Goal: Communication & Community: Share content

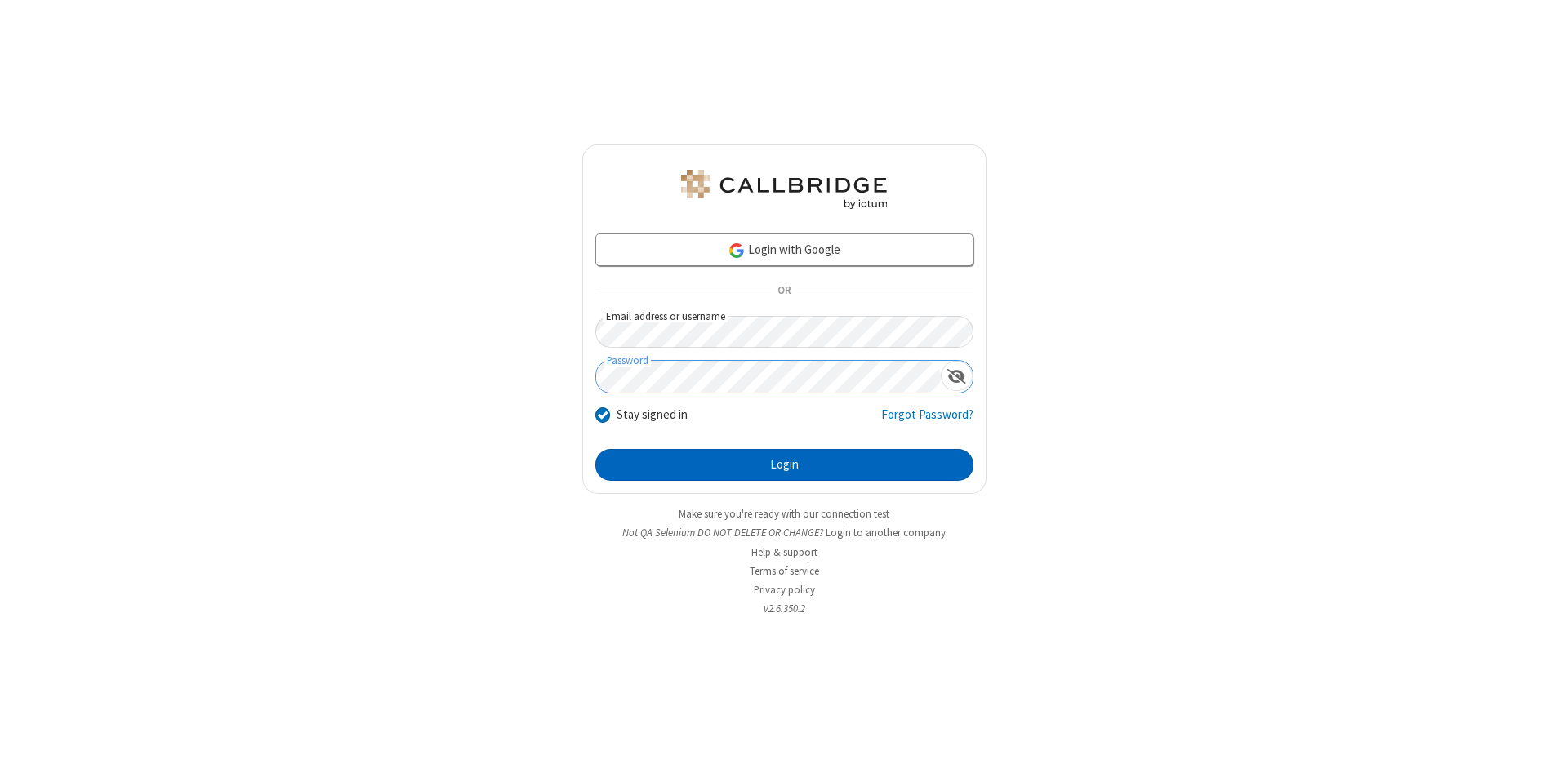
click at [784, 465] on button "Login" at bounding box center [784, 465] width 378 height 32
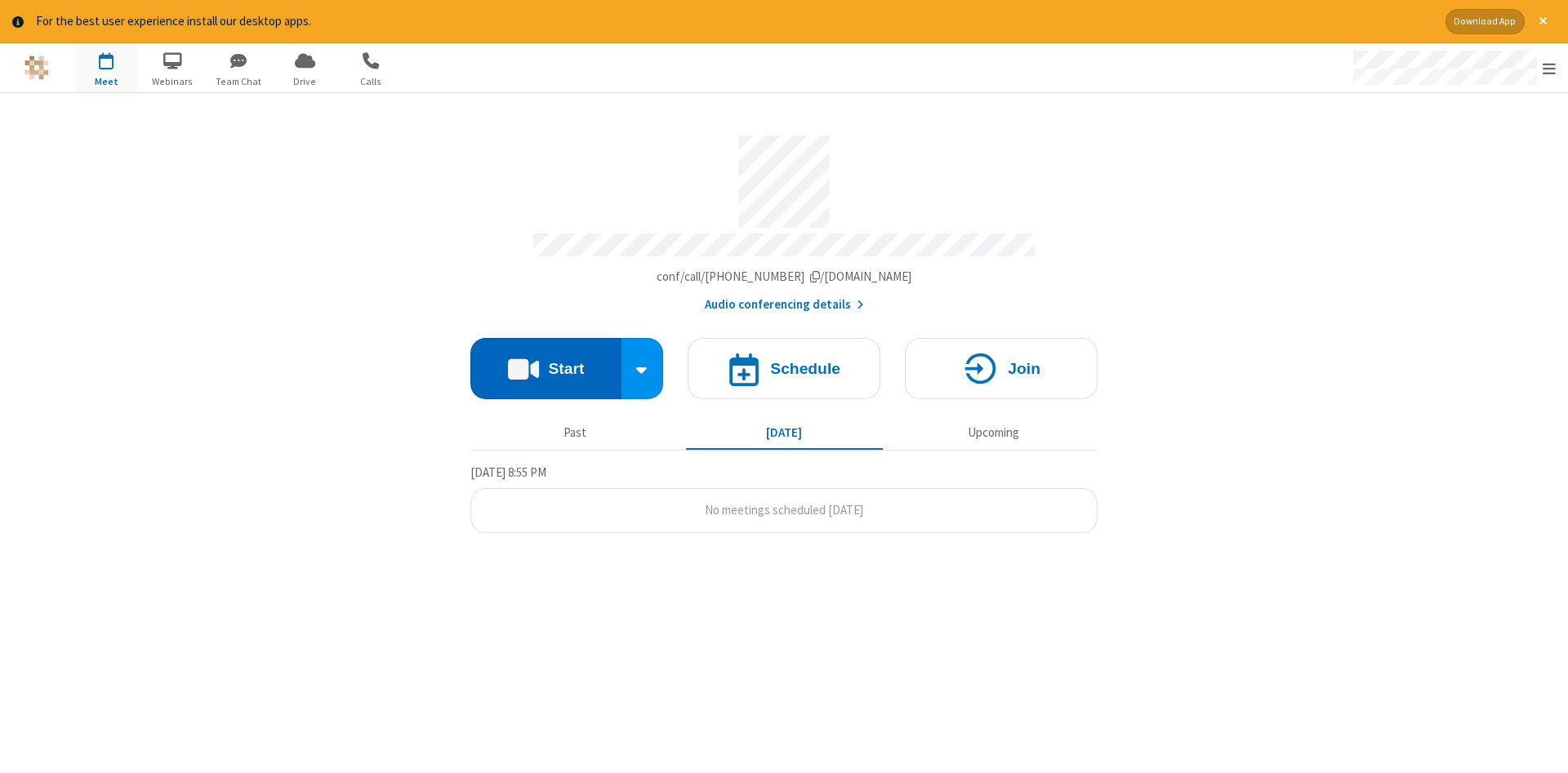
click at [546, 362] on button "Start" at bounding box center [546, 369] width 151 height 61
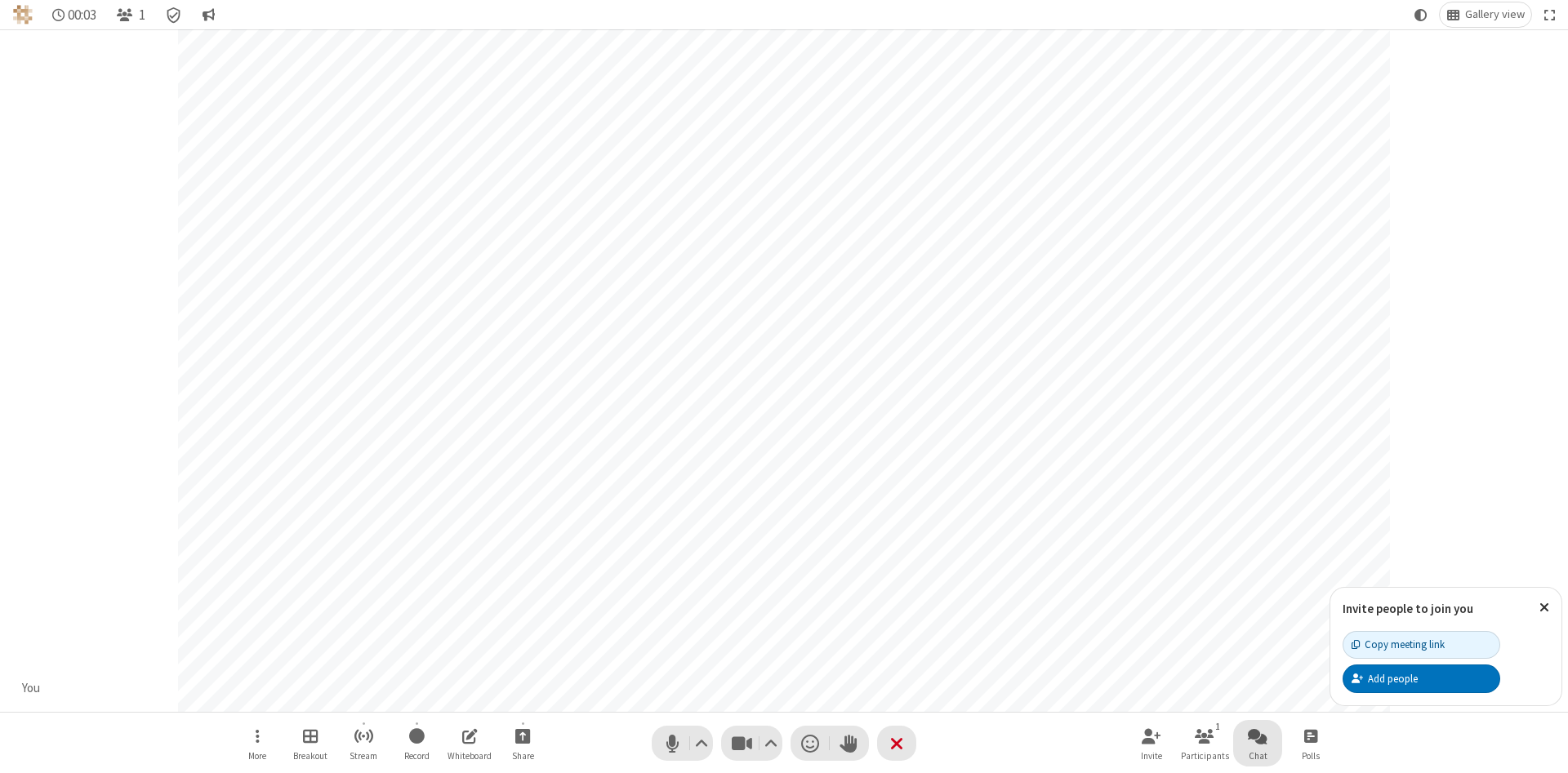
click at [1258, 736] on span "Open chat" at bounding box center [1258, 736] width 20 height 21
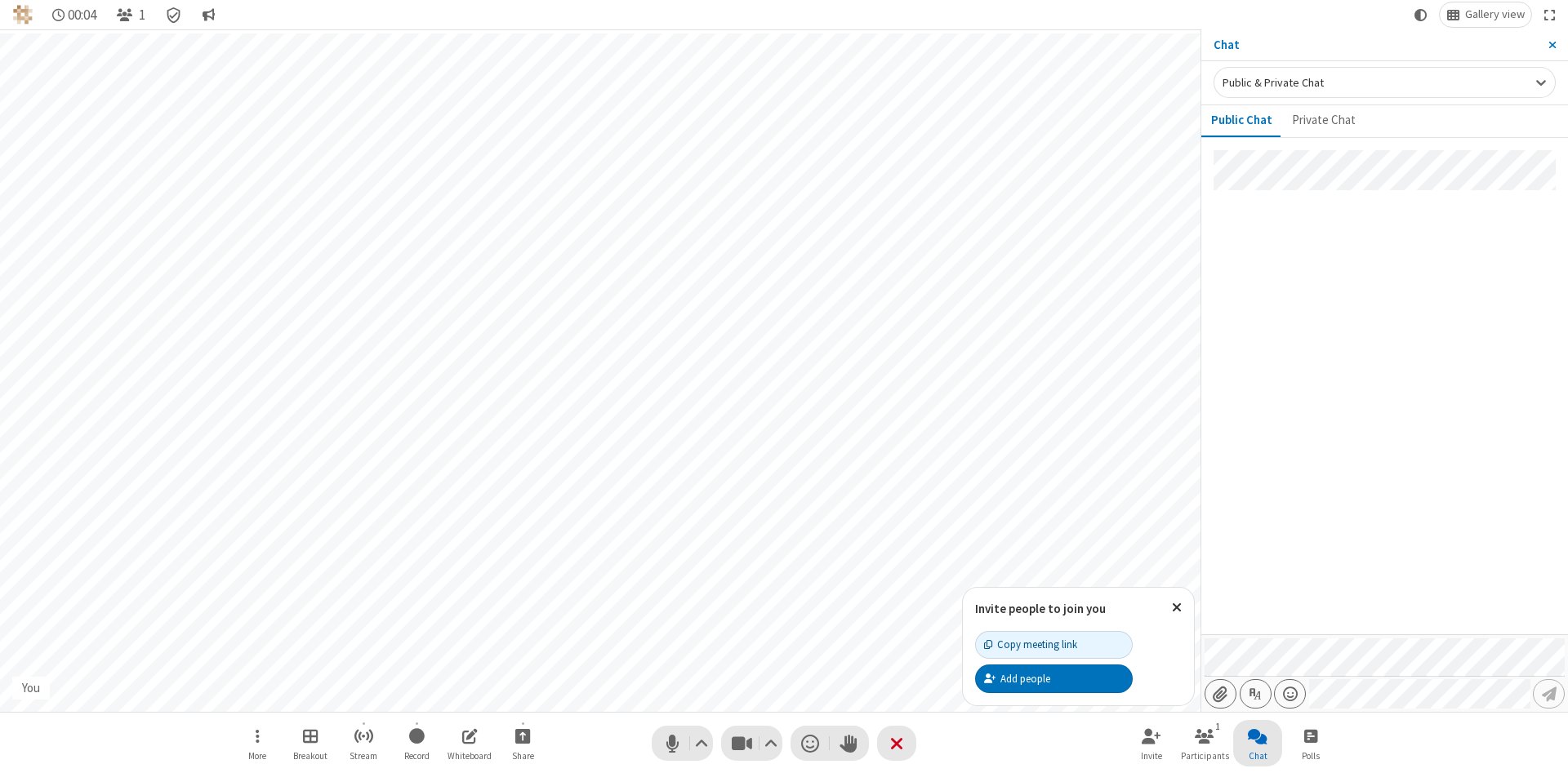
type input "C:\fakepath\doc_test.docx"
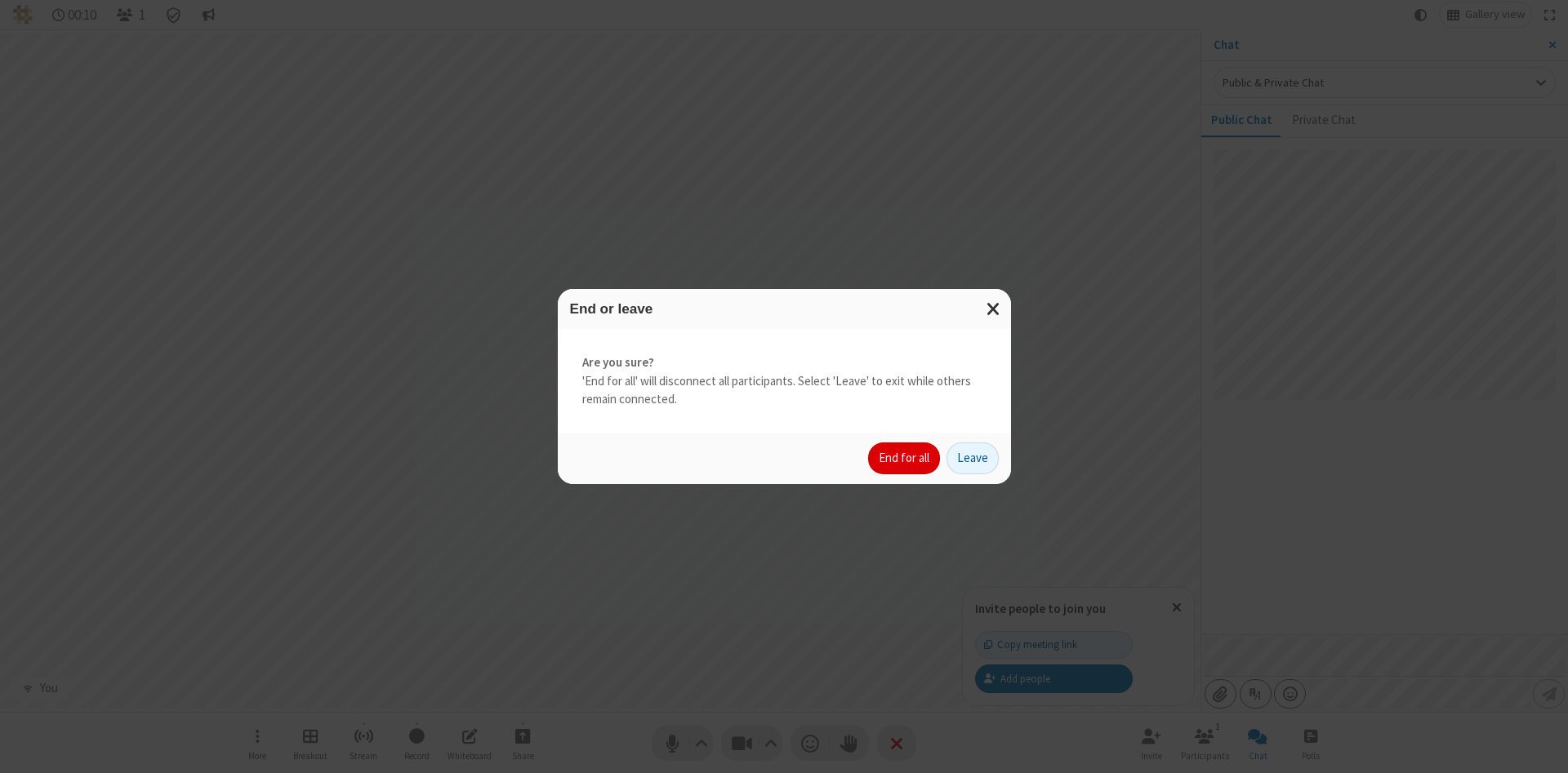
click at [905, 458] on button "End for all" at bounding box center [904, 458] width 72 height 32
